Goal: Information Seeking & Learning: Learn about a topic

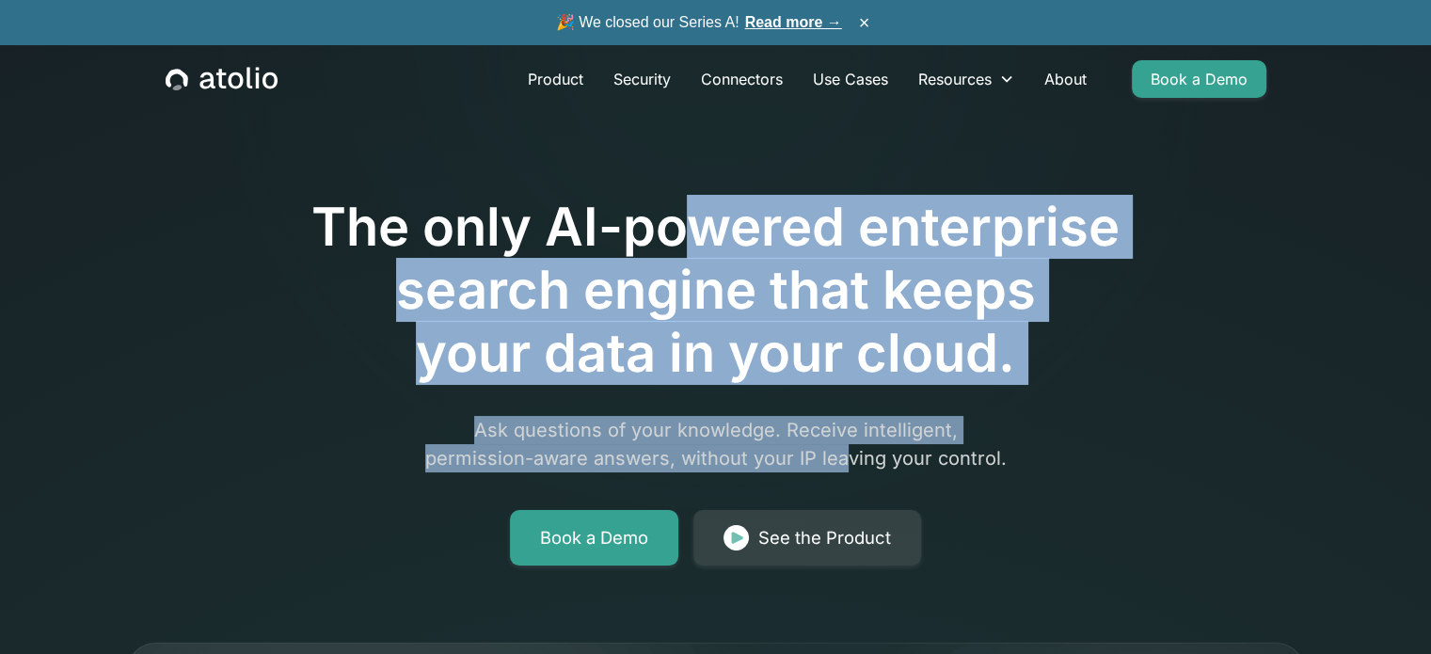
drag, startPoint x: 675, startPoint y: 229, endPoint x: 843, endPoint y: 459, distance: 285.5
click at [843, 459] on div "The only AI-powered enterprise search engine that keeps your data in your cloud…" at bounding box center [716, 327] width 964 height 475
click at [843, 459] on p "Ask questions of your knowledge. Receive intelligent, permission-aware answers,…" at bounding box center [716, 444] width 723 height 56
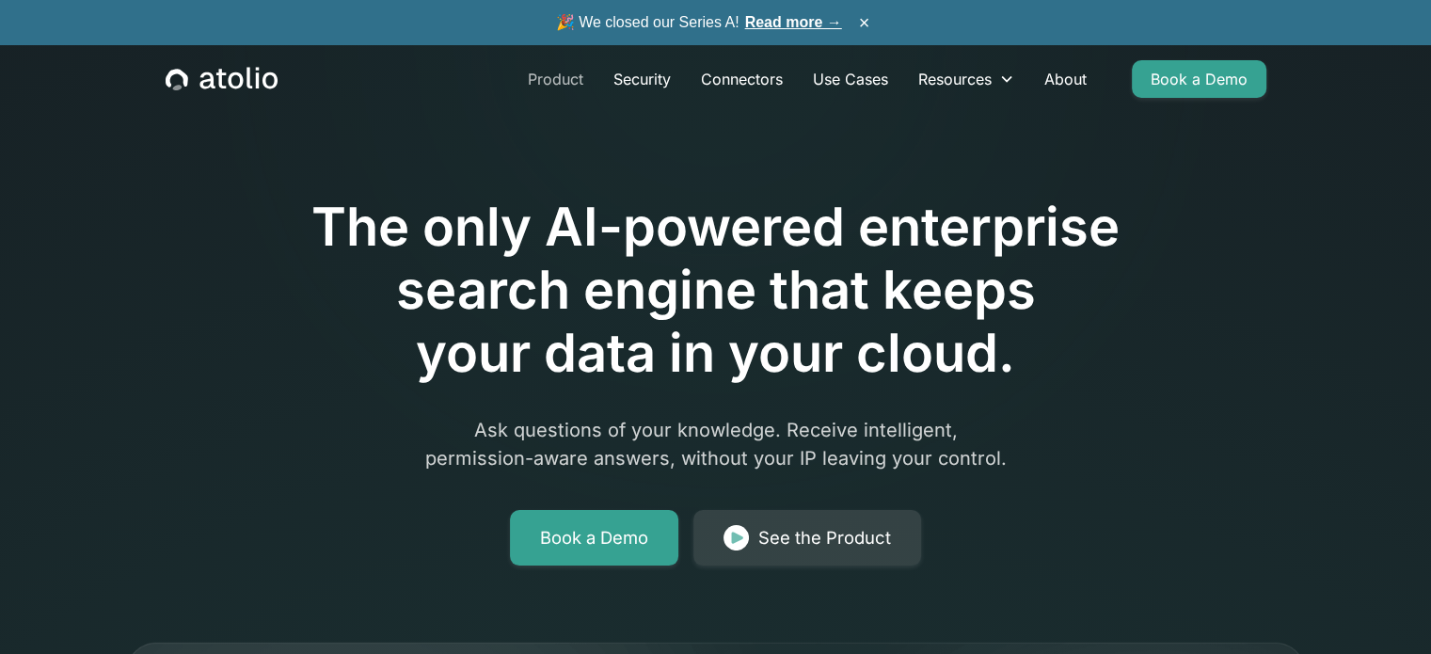
click at [550, 80] on link "Product" at bounding box center [556, 79] width 86 height 38
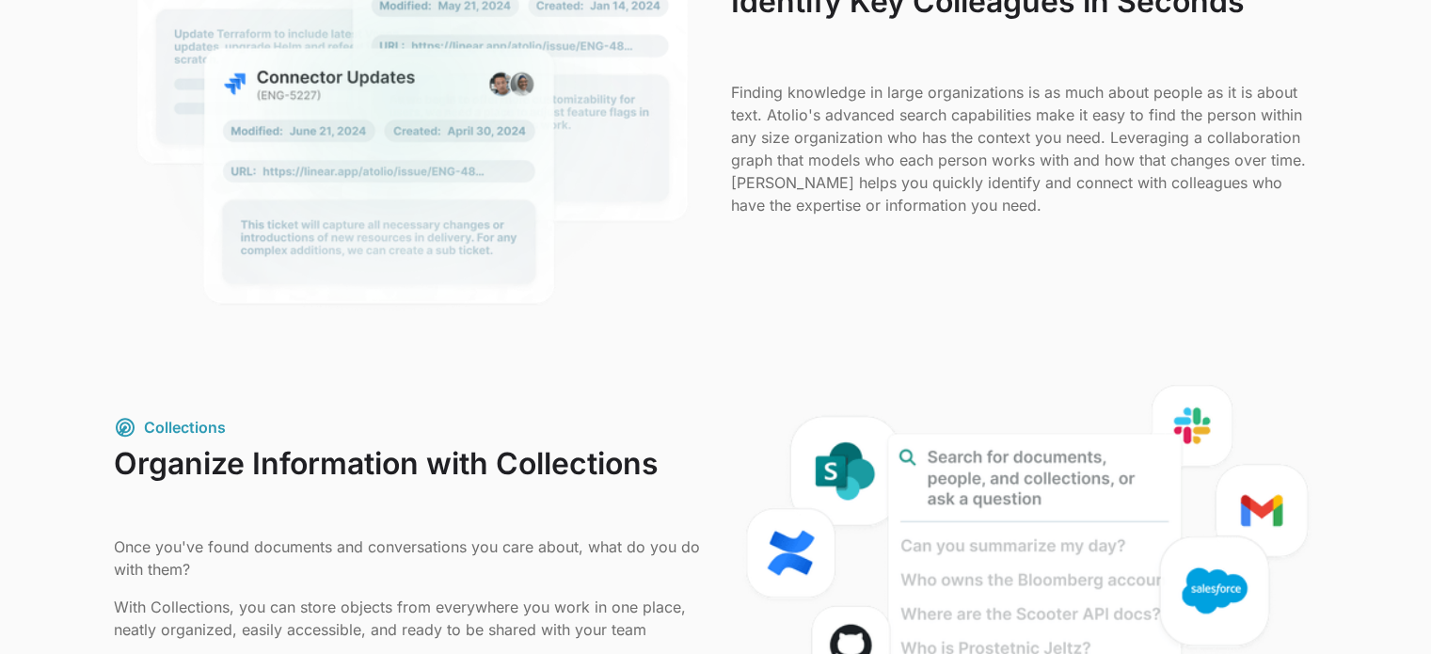
scroll to position [2164, 0]
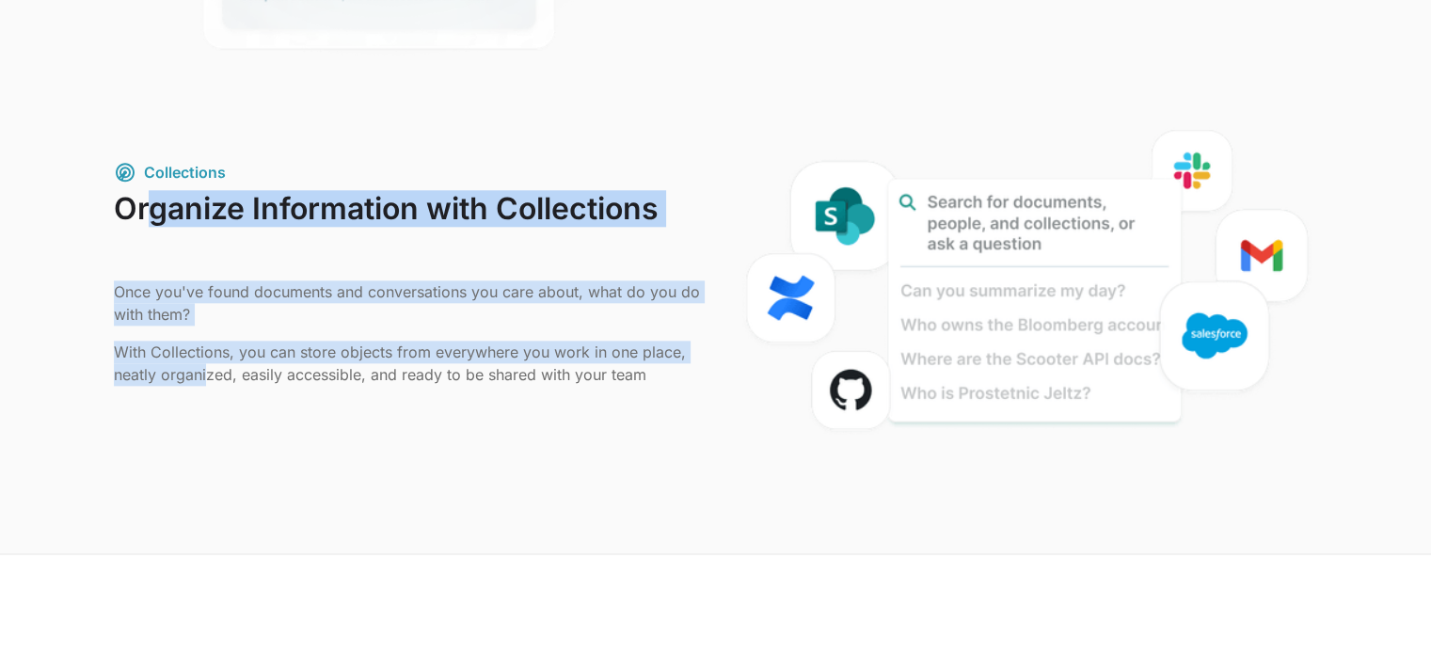
drag, startPoint x: 207, startPoint y: 380, endPoint x: 142, endPoint y: 206, distance: 185.8
click at [142, 206] on div "Organize Information with Collections Once you've found documents and conversat…" at bounding box center [407, 288] width 587 height 194
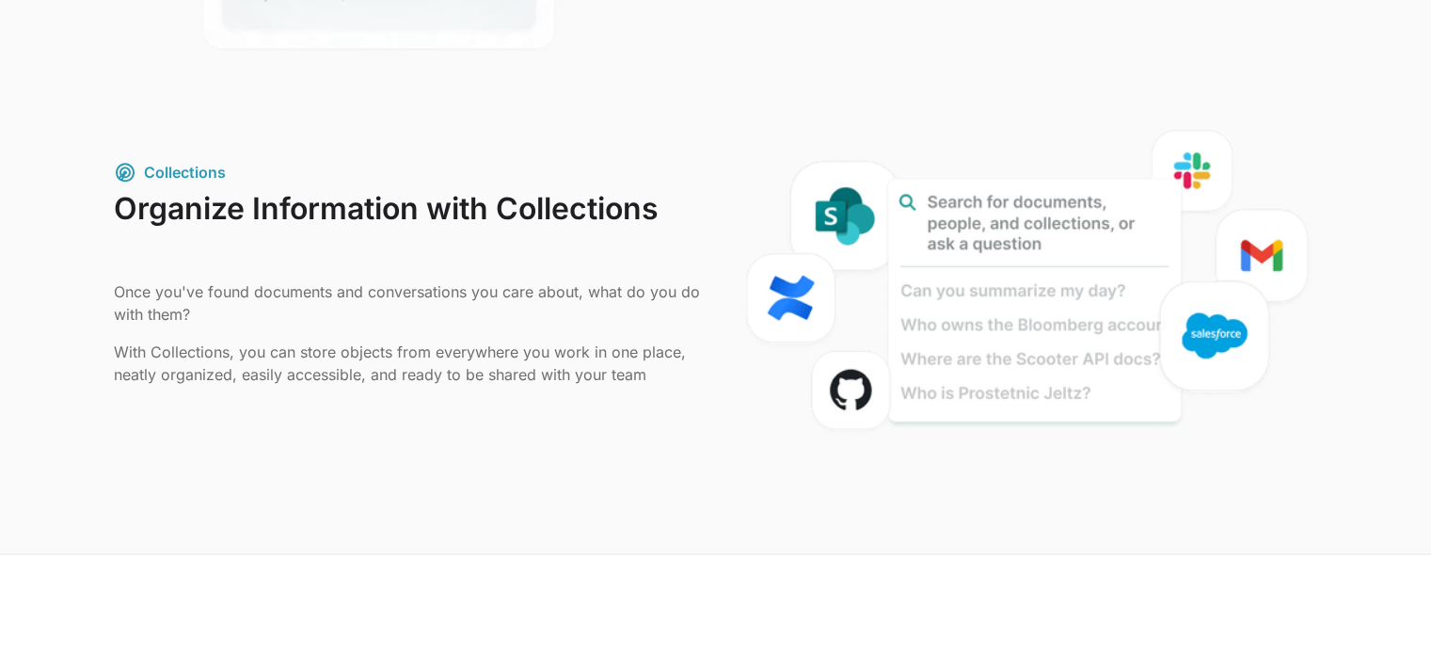
click at [238, 406] on div "Collections Organize Information with Collections Once you've found documents a…" at bounding box center [407, 284] width 587 height 247
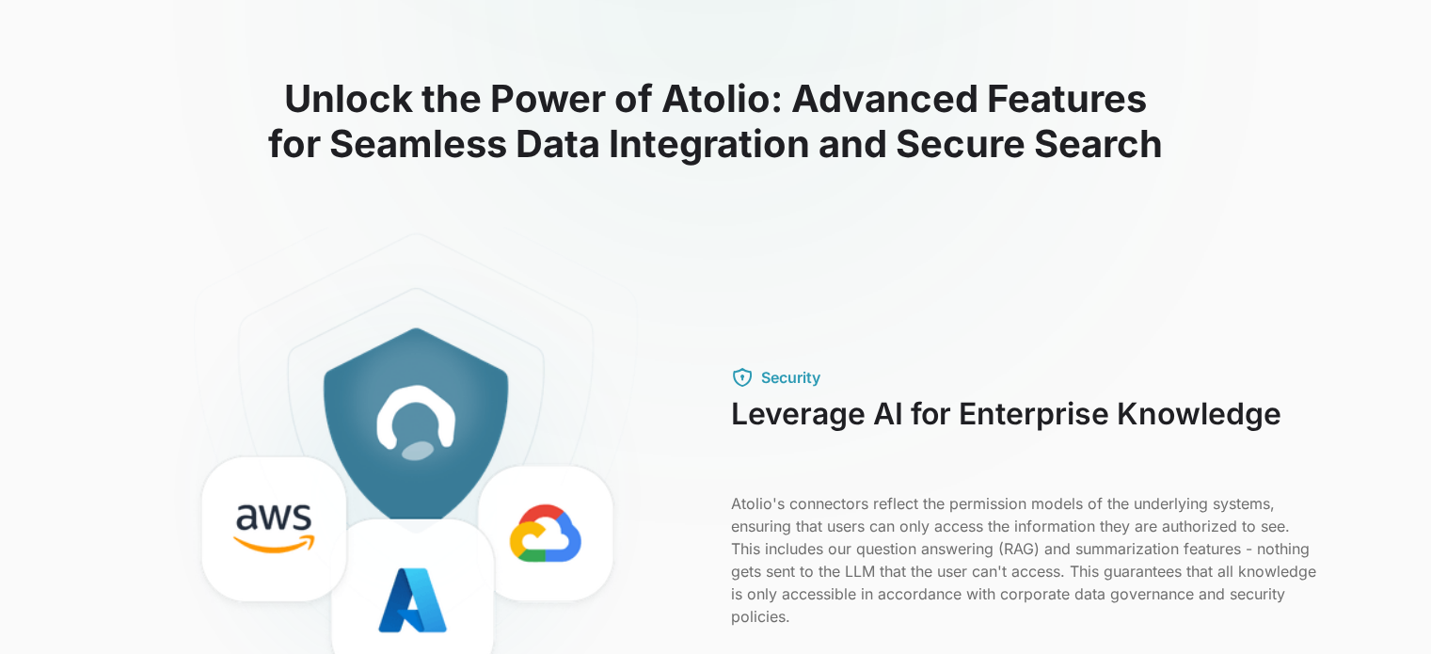
scroll to position [0, 0]
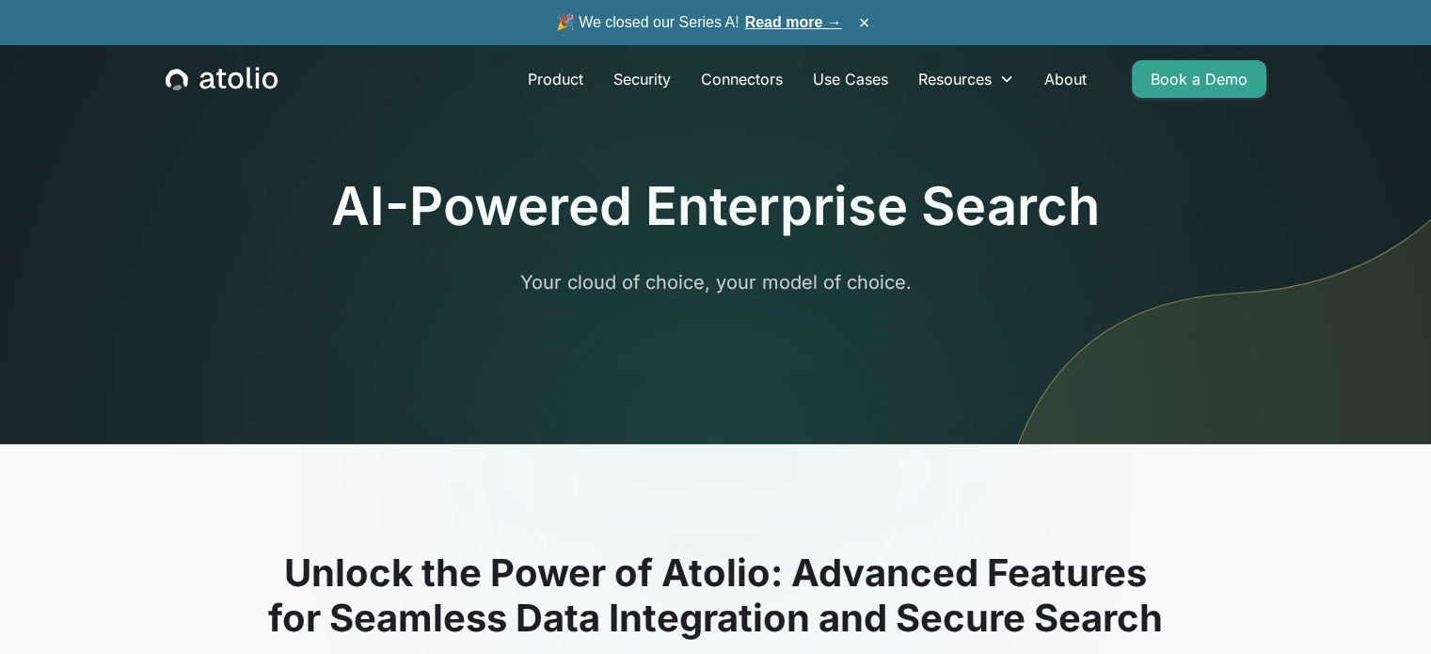
drag, startPoint x: 790, startPoint y: 486, endPoint x: 898, endPoint y: -120, distance: 615.4
click at [745, 74] on link "Connectors" at bounding box center [742, 79] width 112 height 38
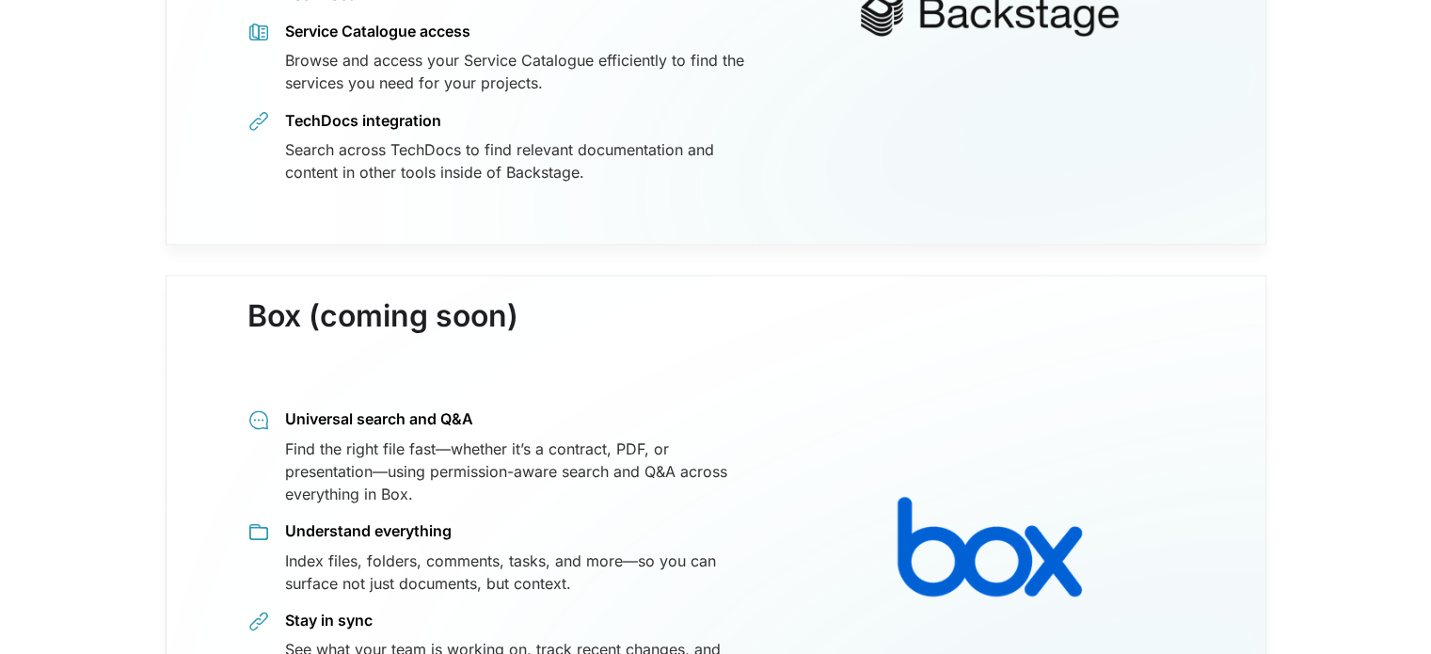
scroll to position [2917, 0]
